Goal: Book appointment/travel/reservation

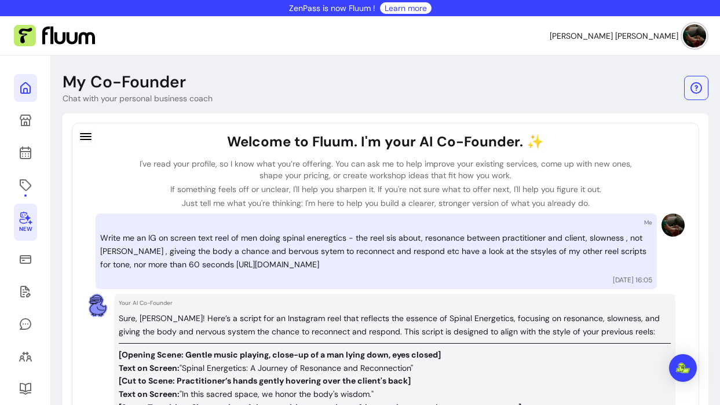
scroll to position [66, 0]
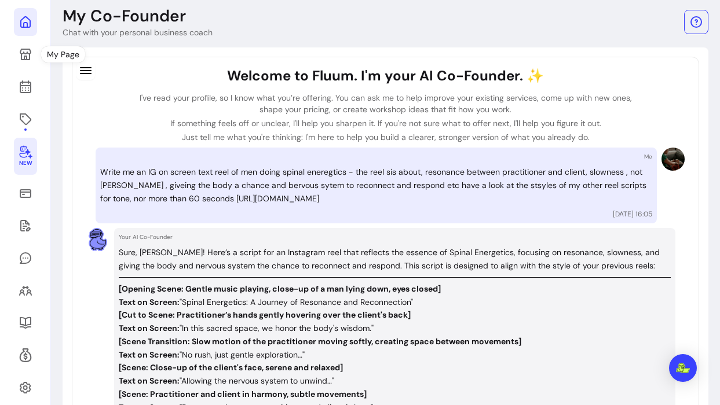
click at [28, 30] on link at bounding box center [25, 22] width 23 height 28
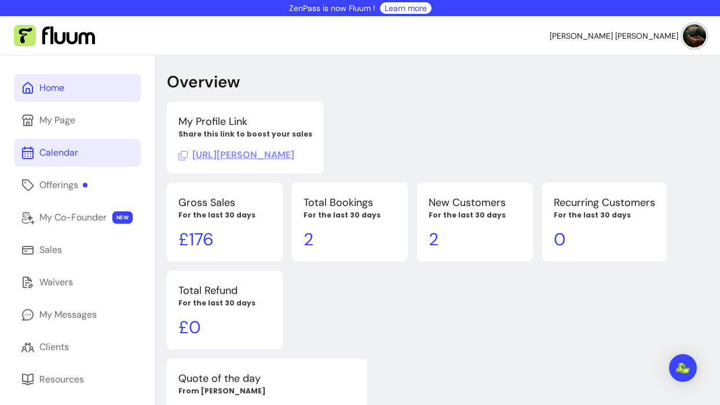
click at [63, 151] on div "Calendar" at bounding box center [58, 153] width 39 height 14
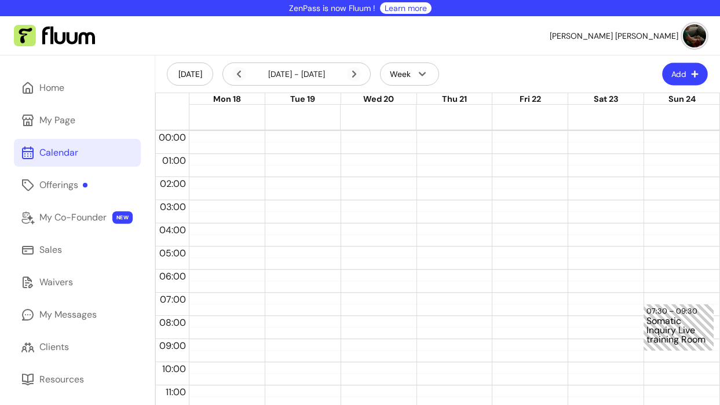
click at [694, 75] on icon "button" at bounding box center [694, 74] width 7 height 7
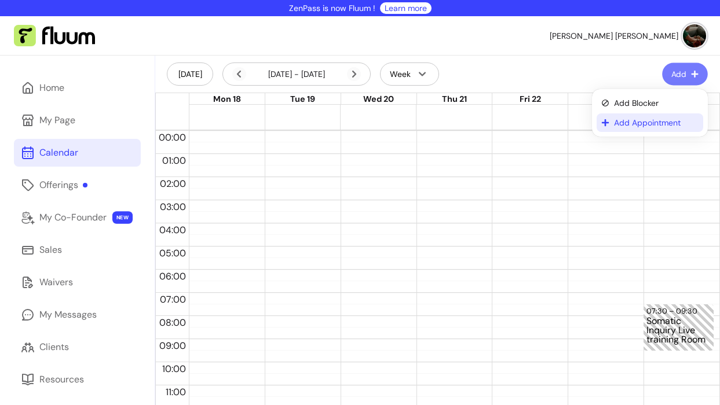
click at [653, 123] on span "Add Appointment" at bounding box center [656, 123] width 85 height 12
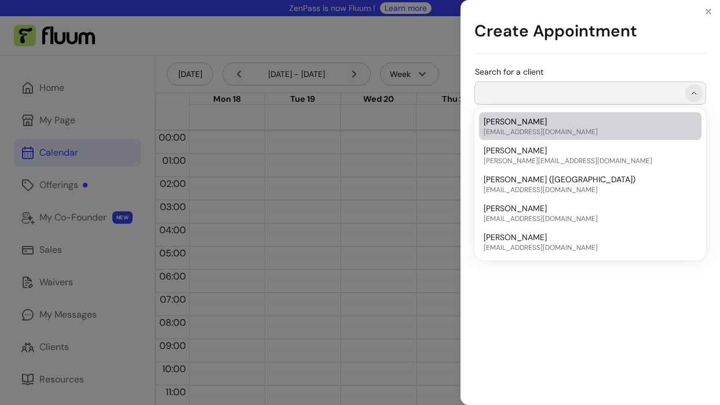
click at [695, 93] on icon "Show suggestions" at bounding box center [693, 93] width 9 height 9
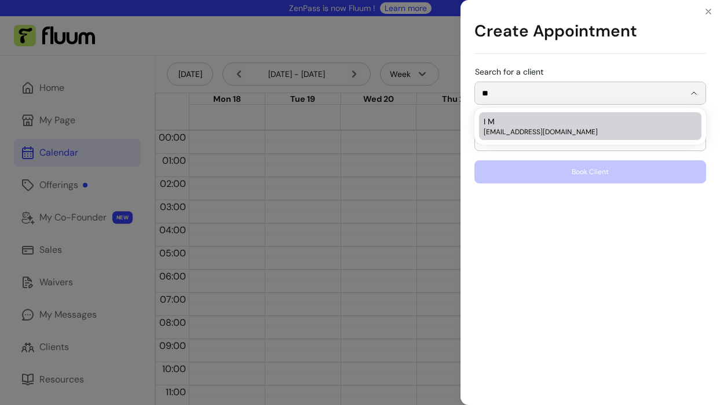
click at [624, 131] on span "ignesmohan@gmail.com" at bounding box center [584, 131] width 202 height 9
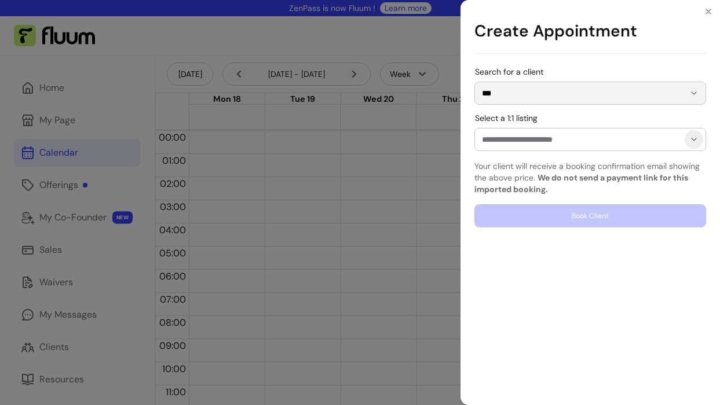
type input "***"
click at [694, 141] on icon "Show suggestions" at bounding box center [693, 139] width 9 height 9
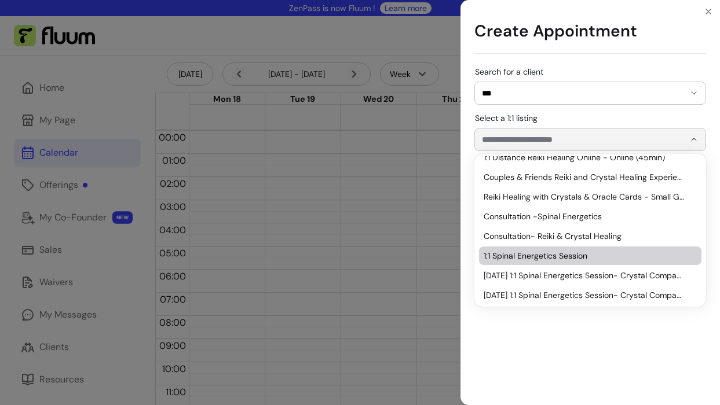
click at [610, 257] on span "1:1 Spinal Energetics Session" at bounding box center [584, 256] width 202 height 12
type input "**********"
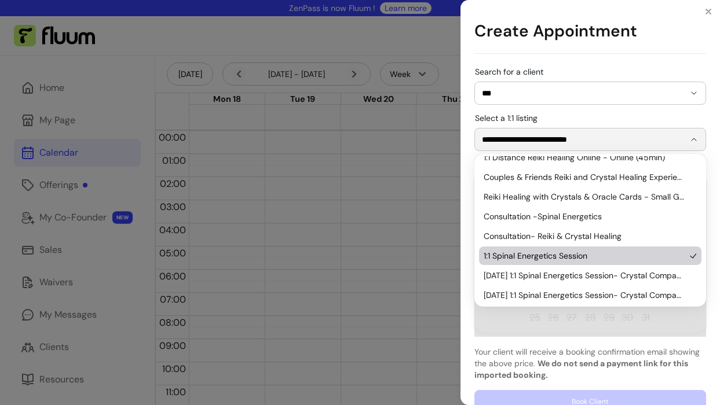
scroll to position [91, 0]
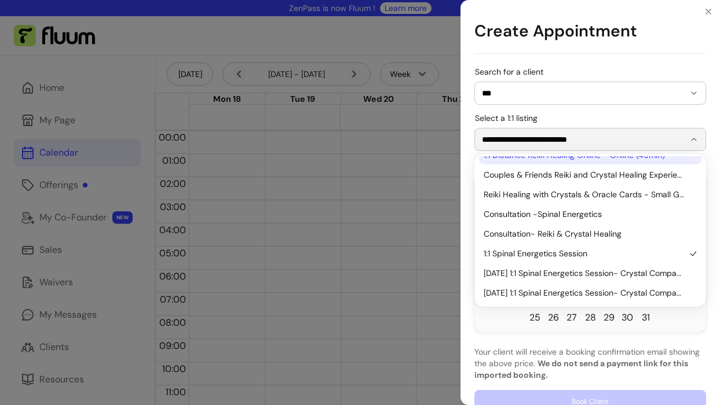
click at [558, 115] on div "**********" at bounding box center [590, 132] width 232 height 37
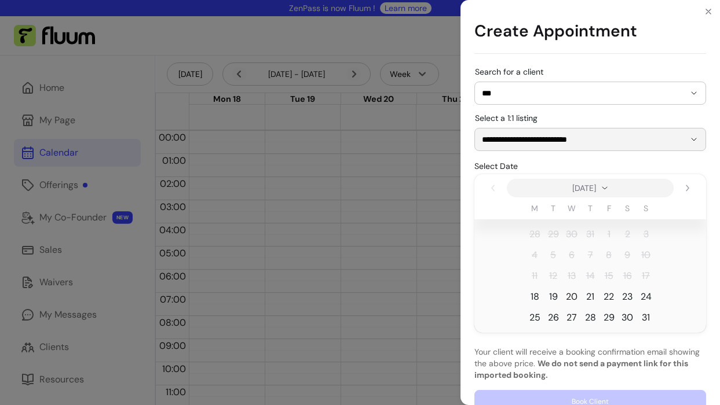
click at [573, 297] on span "20" at bounding box center [572, 297] width 12 height 14
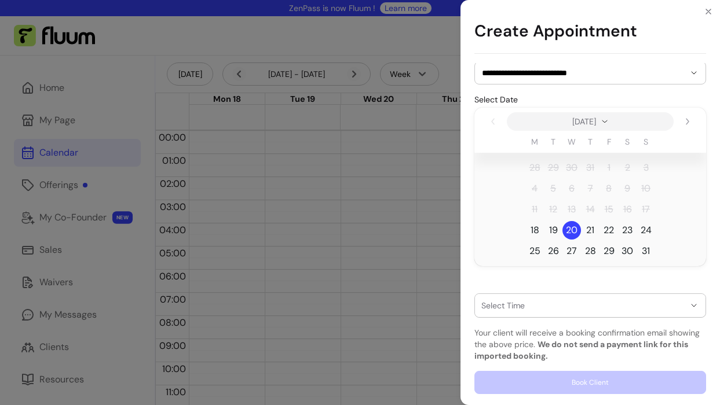
scroll to position [69, 0]
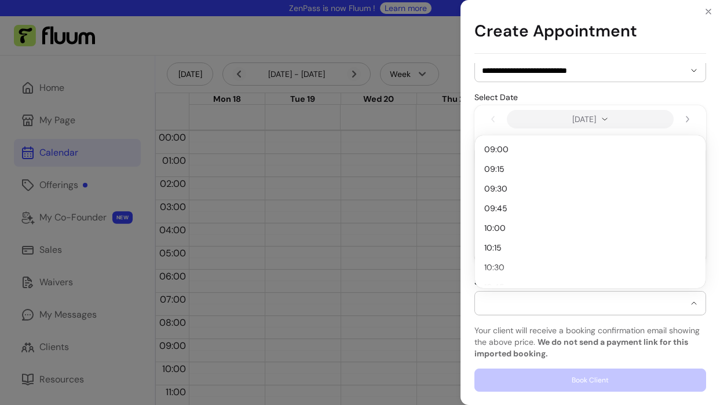
click at [696, 303] on icon "button" at bounding box center [693, 303] width 9 height 9
click at [581, 210] on span "15:00" at bounding box center [584, 210] width 200 height 12
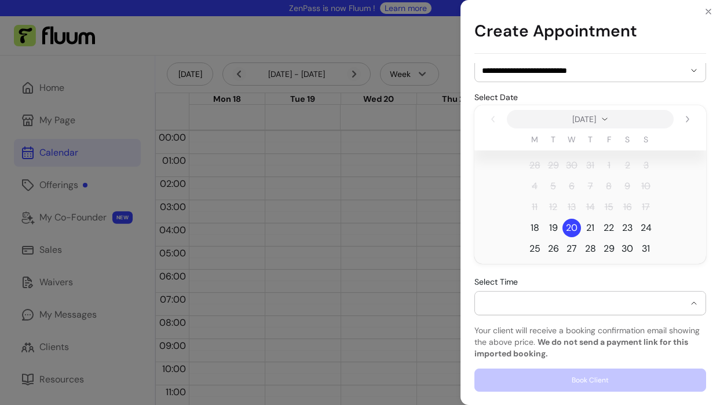
select select "**********"
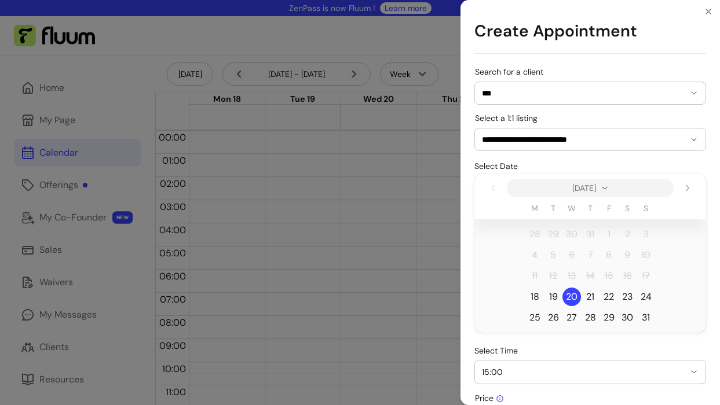
scroll to position [116, 0]
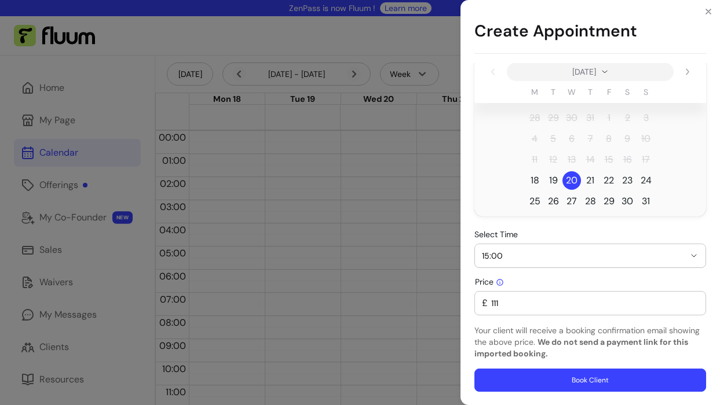
click at [592, 382] on button "Book Client" at bounding box center [590, 380] width 232 height 23
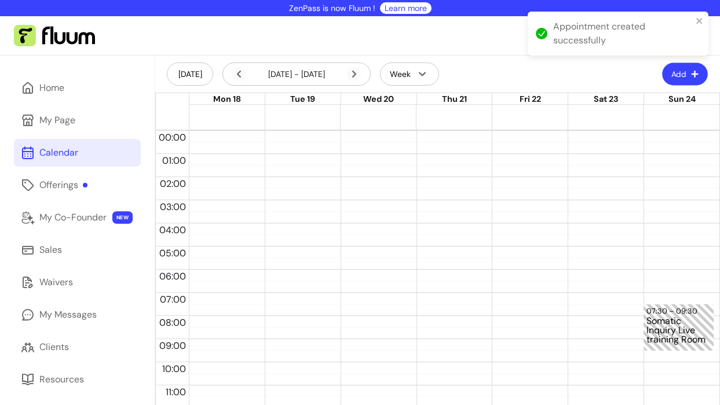
click at [678, 76] on button "Add" at bounding box center [685, 74] width 46 height 23
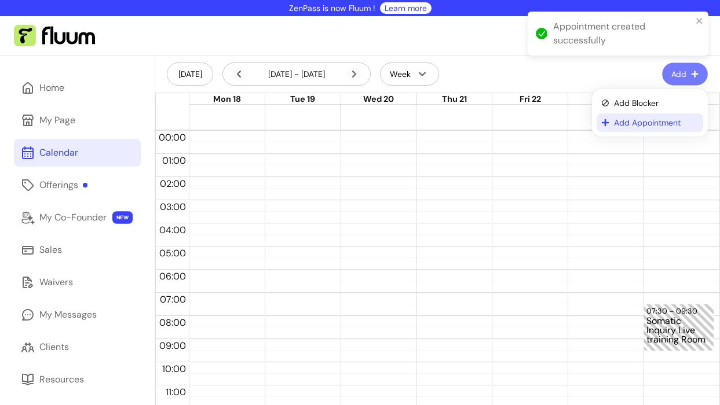
click at [653, 123] on span "Add Appointment" at bounding box center [656, 123] width 85 height 12
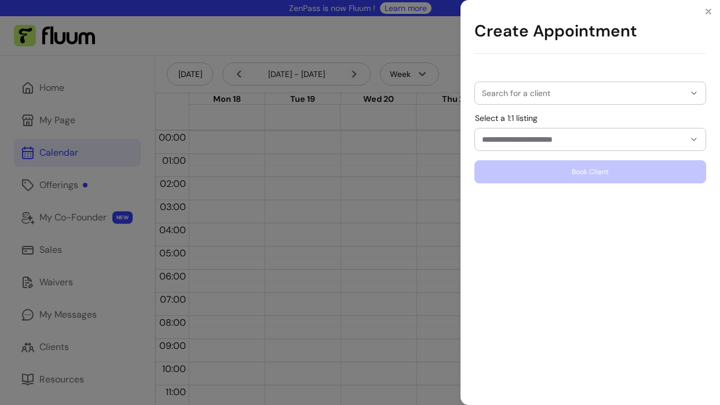
click at [620, 97] on input "Search for a client" at bounding box center [583, 93] width 203 height 12
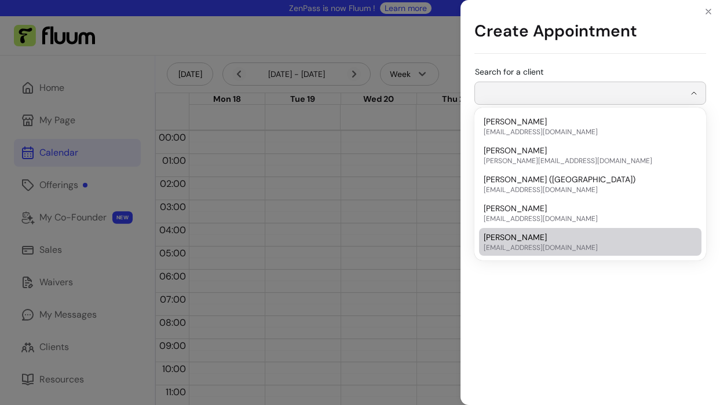
click at [602, 305] on div "Search for a client Select a 1:1 listing Book Client" at bounding box center [589, 234] width 259 height 342
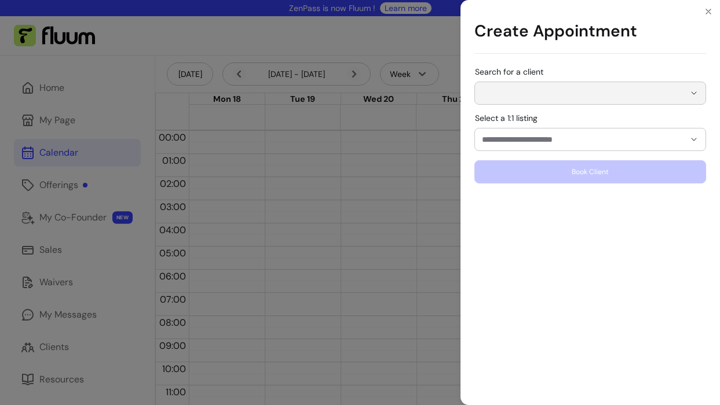
click at [57, 351] on div "Create Appointment Search for a client Select a 1:1 listing Book Client" at bounding box center [360, 202] width 720 height 405
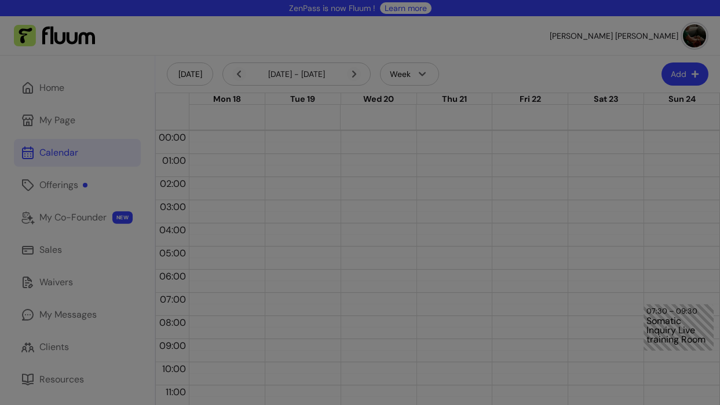
click at [57, 351] on div "Clients" at bounding box center [54, 347] width 30 height 14
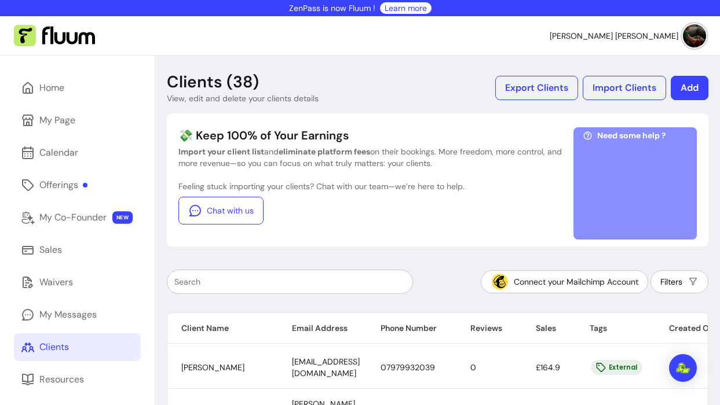
click at [691, 80] on button "Add" at bounding box center [690, 88] width 38 height 24
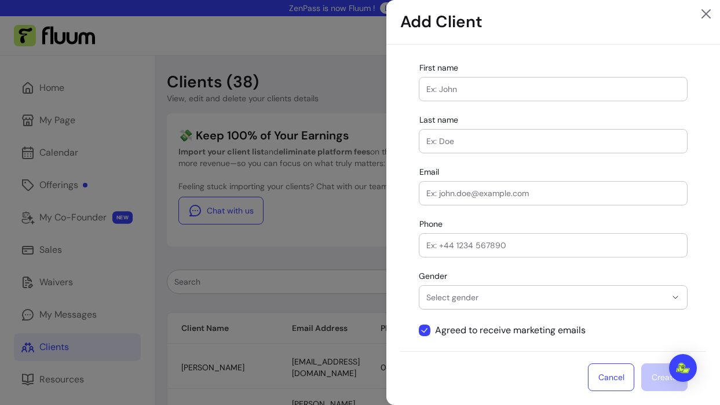
click at [535, 94] on input "First name" at bounding box center [553, 89] width 254 height 12
type input "Berson"
click at [499, 138] on input "Last name" at bounding box center [553, 141] width 254 height 12
type input "Reis"
click at [534, 202] on div at bounding box center [553, 193] width 254 height 23
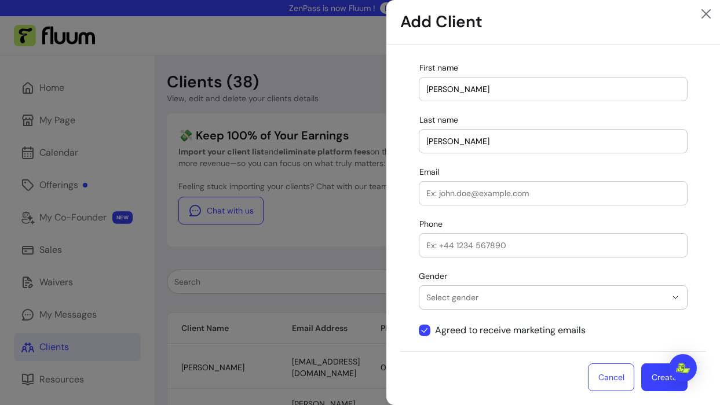
click at [491, 191] on input "Email" at bounding box center [553, 194] width 254 height 12
paste input "Ibkismet.22@gmail.com"
type input "Ibkismet.22@gmail.com"
click at [521, 246] on input "Phone" at bounding box center [553, 246] width 254 height 12
type input "07956362684"
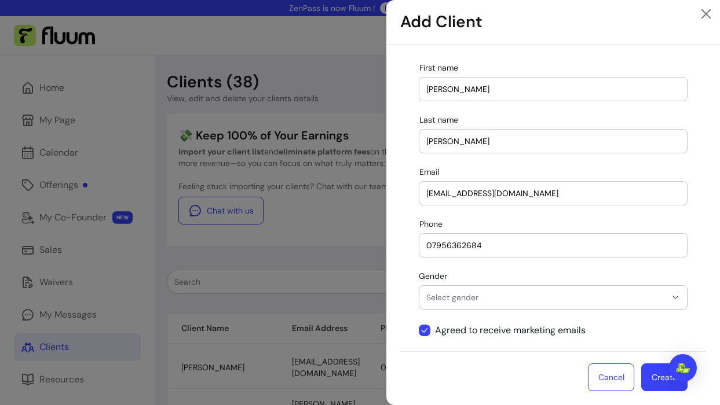
click at [675, 299] on icon "button" at bounding box center [675, 297] width 9 height 9
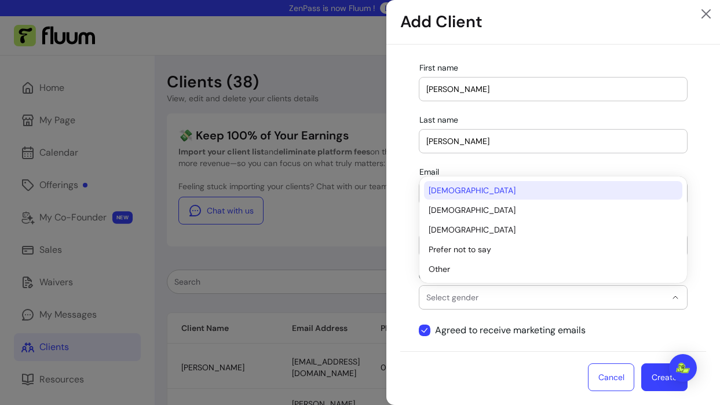
click at [549, 190] on span "Male" at bounding box center [546, 191] width 237 height 12
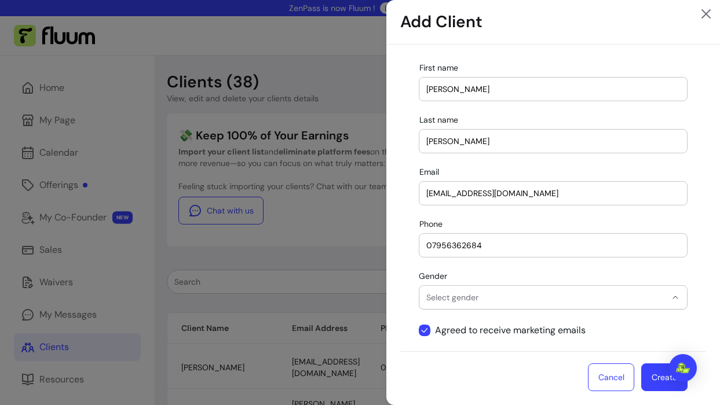
select select "****"
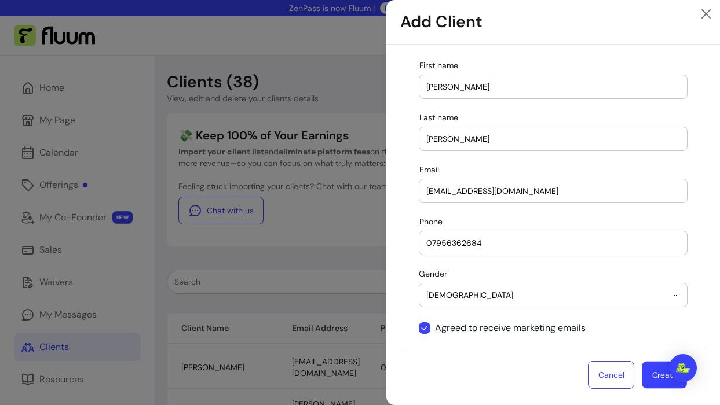
click at [661, 379] on button "Create" at bounding box center [664, 375] width 45 height 27
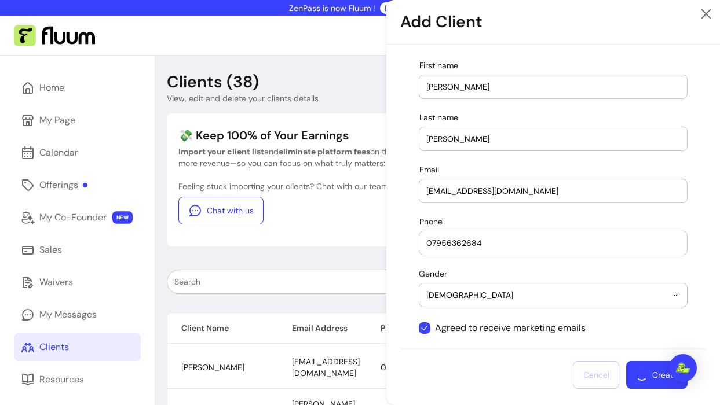
select select
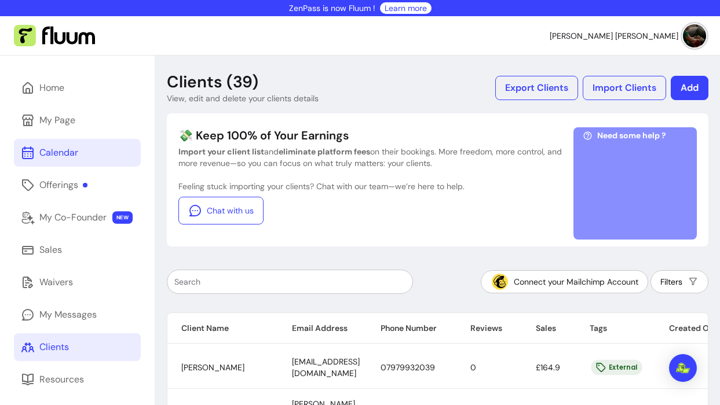
click at [56, 151] on div "Calendar" at bounding box center [58, 153] width 39 height 14
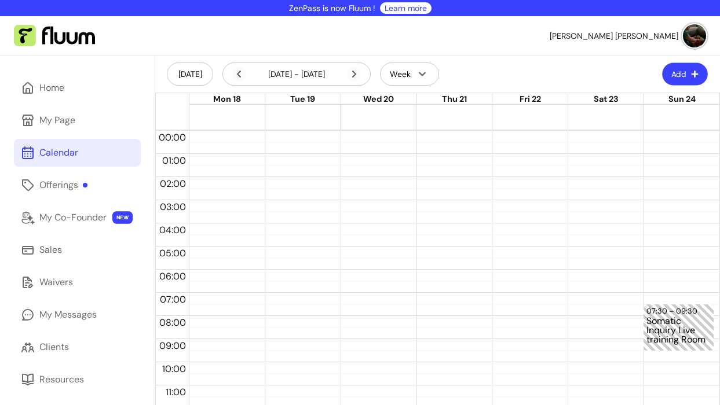
click at [676, 72] on button "Add" at bounding box center [685, 74] width 46 height 23
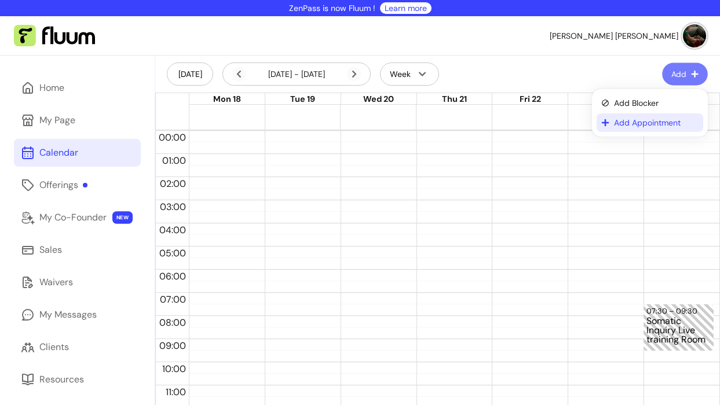
click at [657, 123] on span "Add Appointment" at bounding box center [656, 123] width 85 height 12
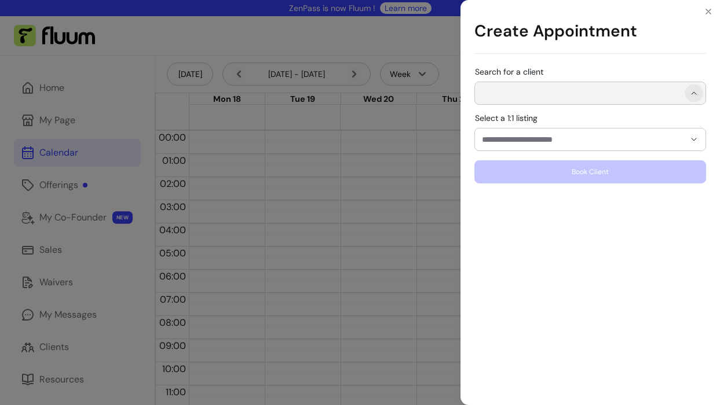
click at [700, 92] on button "Show suggestions" at bounding box center [693, 93] width 18 height 18
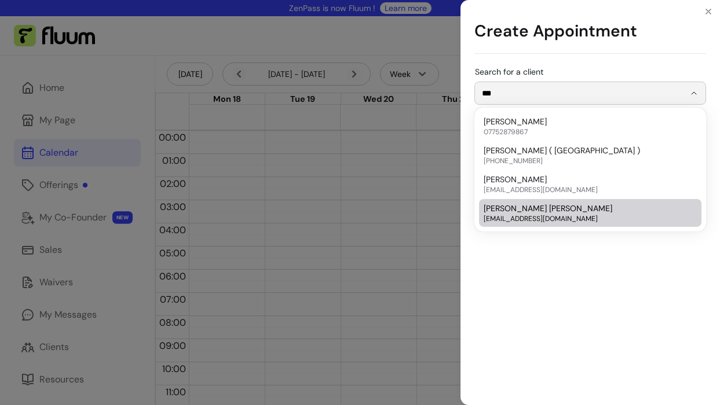
click at [558, 219] on span "ibkismet.22@gmail.com" at bounding box center [584, 218] width 202 height 9
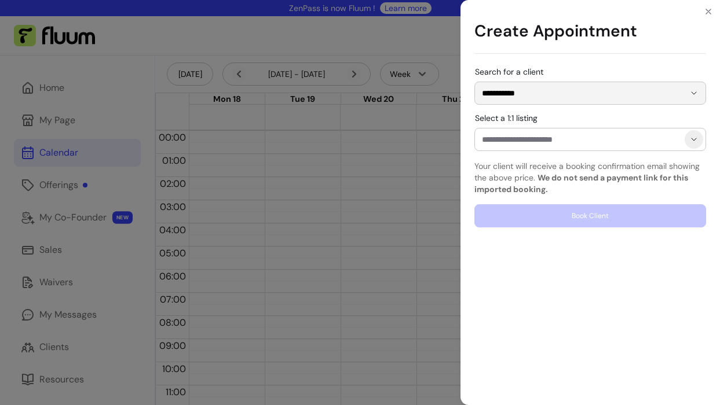
type input "**********"
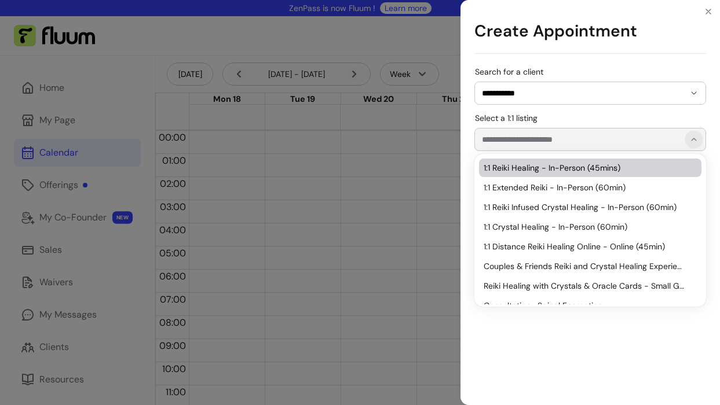
click at [698, 138] on icon "Show suggestions" at bounding box center [693, 139] width 9 height 9
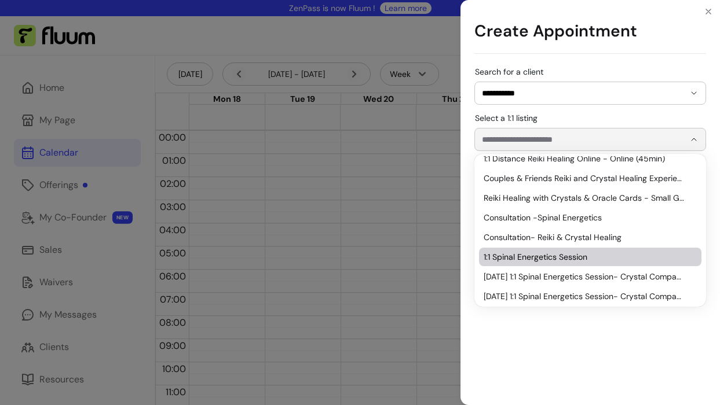
click at [585, 255] on span "1:1 Spinal Energetics Session" at bounding box center [584, 257] width 202 height 12
type input "**********"
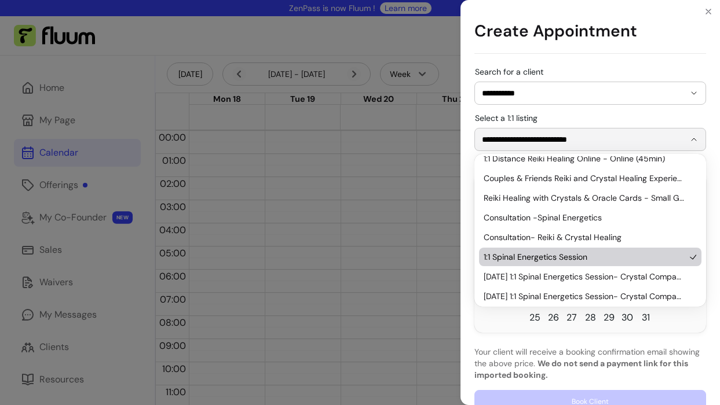
scroll to position [91, 0]
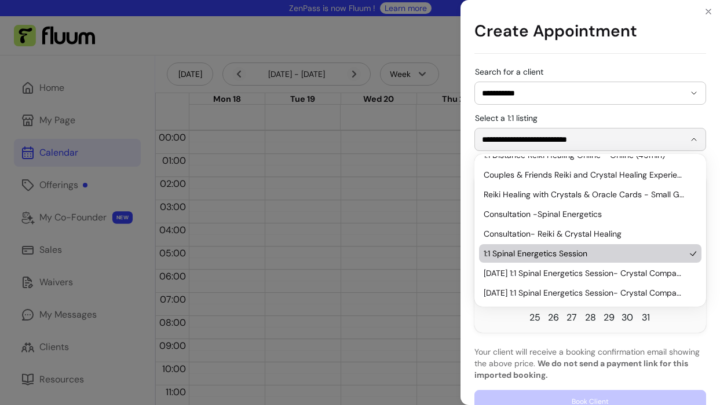
click at [587, 251] on span "1:1 Spinal Energetics Session" at bounding box center [584, 254] width 202 height 12
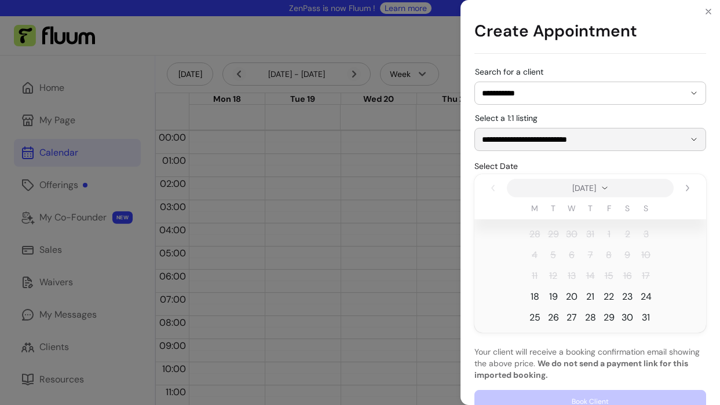
scroll to position [21, 0]
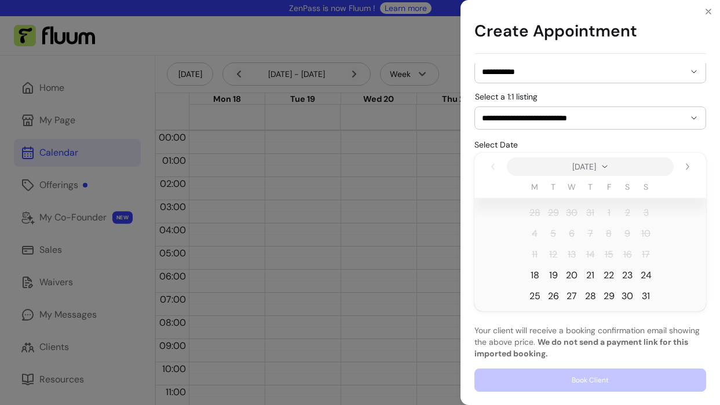
click at [595, 386] on div "**********" at bounding box center [590, 219] width 232 height 346
click at [595, 378] on div "**********" at bounding box center [590, 219] width 232 height 346
click at [596, 381] on div "**********" at bounding box center [590, 219] width 232 height 346
click at [553, 274] on span "19" at bounding box center [553, 276] width 9 height 14
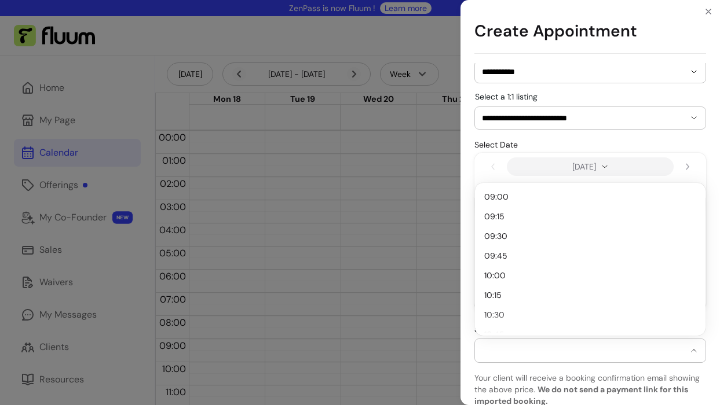
click at [694, 350] on icon "button" at bounding box center [693, 350] width 9 height 9
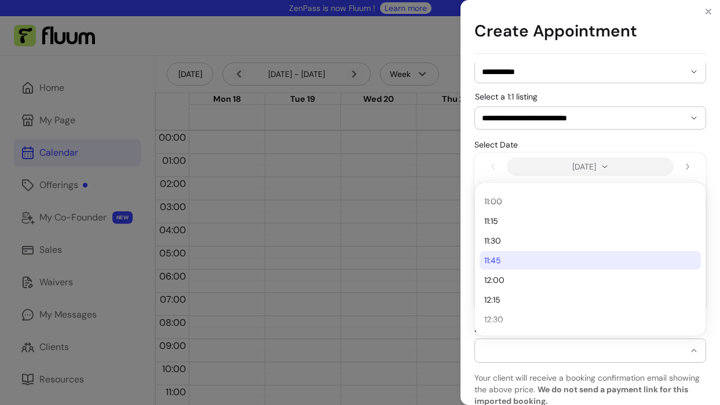
scroll to position [155, 0]
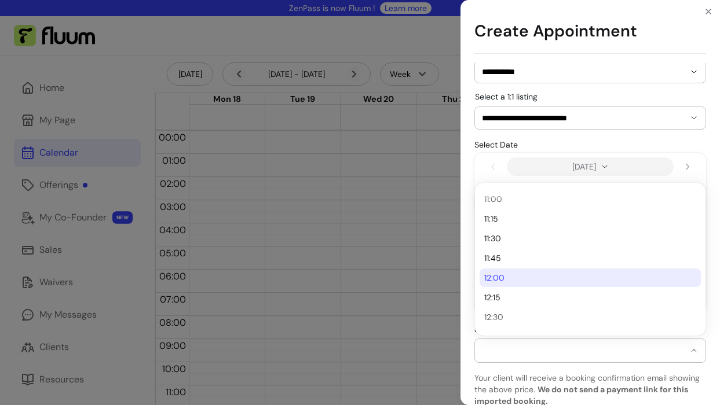
click at [524, 275] on span "12:00" at bounding box center [584, 278] width 200 height 12
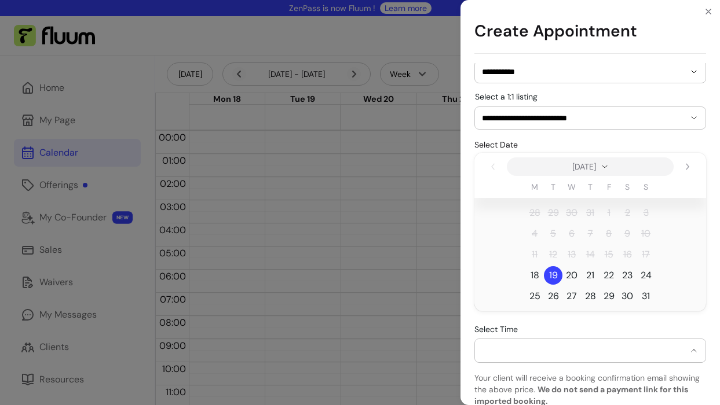
select select "**********"
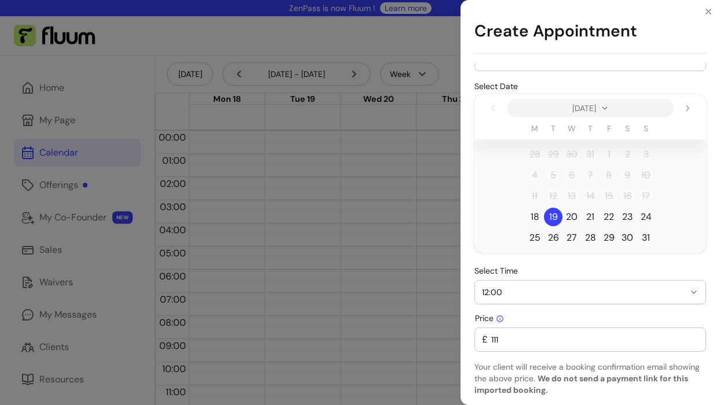
scroll to position [116, 0]
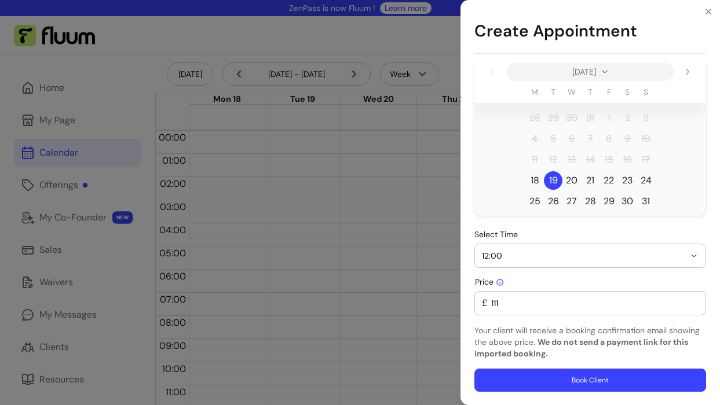
click at [576, 384] on button "Book Client" at bounding box center [590, 380] width 232 height 23
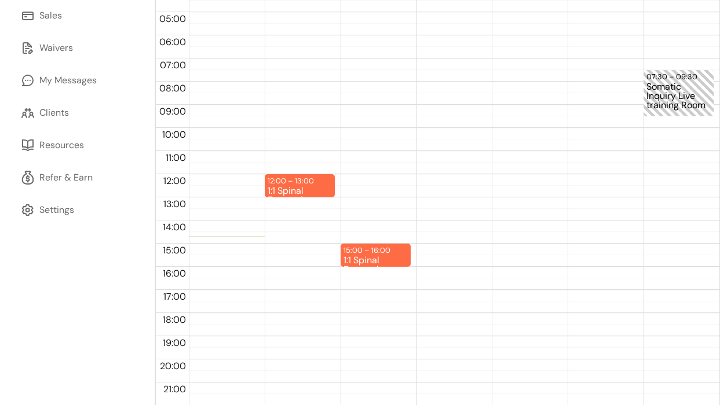
scroll to position [281, 0]
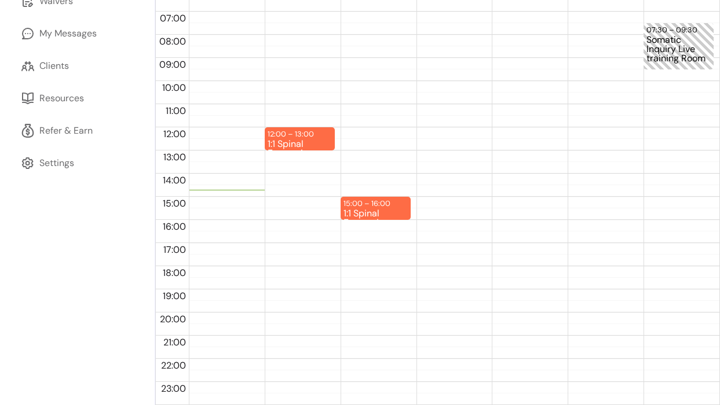
click at [349, 226] on div "15:00 – 16:00 1:1 Spinal Energetics Session" at bounding box center [375, 127] width 70 height 556
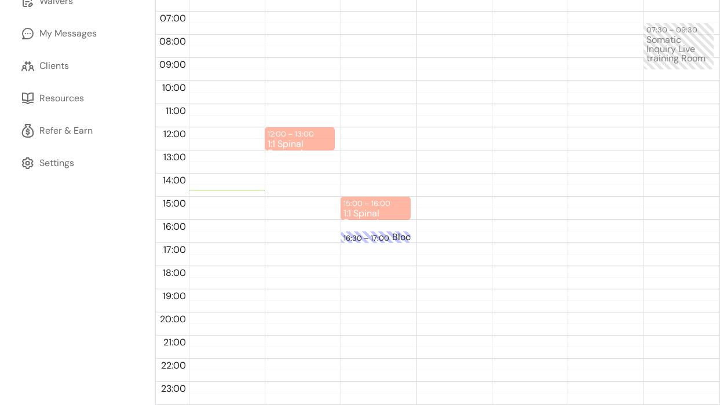
drag, startPoint x: 347, startPoint y: 226, endPoint x: 347, endPoint y: 239, distance: 12.7
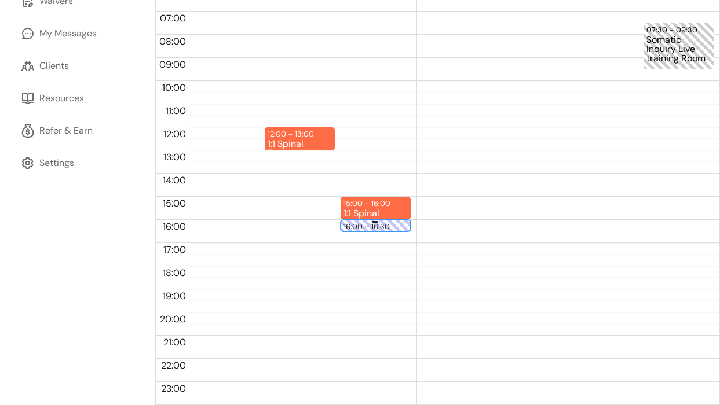
click at [349, 226] on div "16:00 – 16:30" at bounding box center [375, 226] width 64 height 11
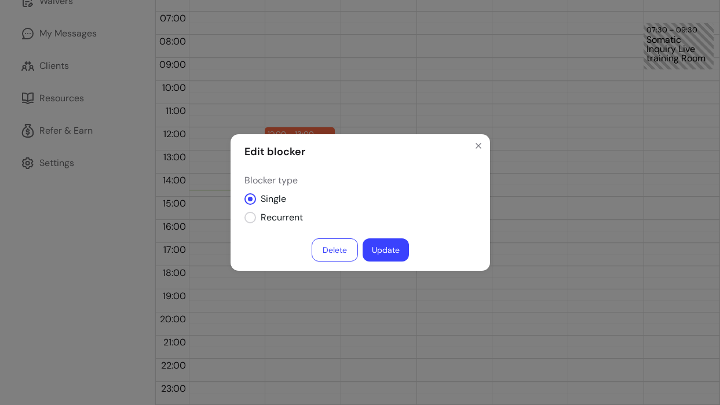
click at [330, 251] on button "Delete" at bounding box center [335, 250] width 46 height 23
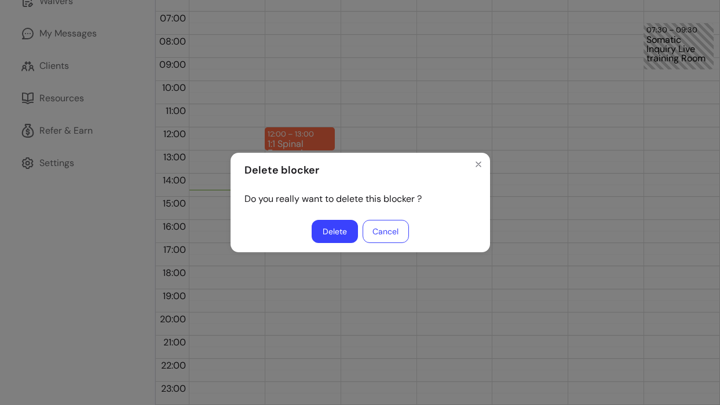
click at [336, 228] on button "Delete" at bounding box center [335, 231] width 46 height 23
